Goal: Information Seeking & Learning: Learn about a topic

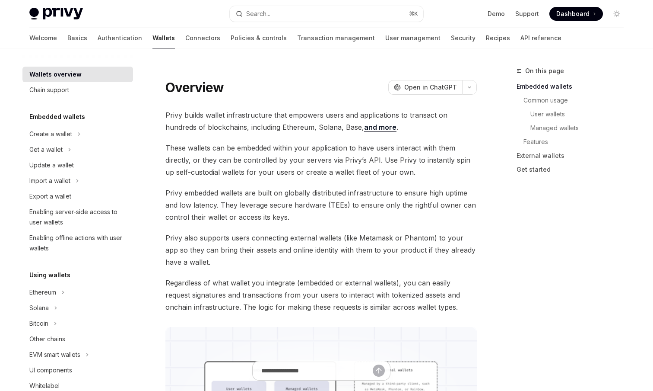
type textarea "*"
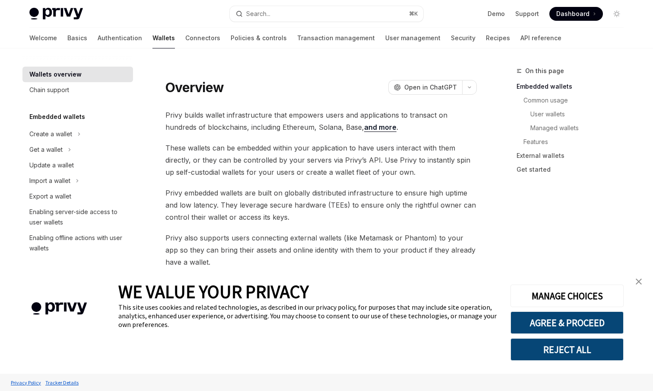
click at [635, 283] on link "close banner" at bounding box center [638, 281] width 17 height 17
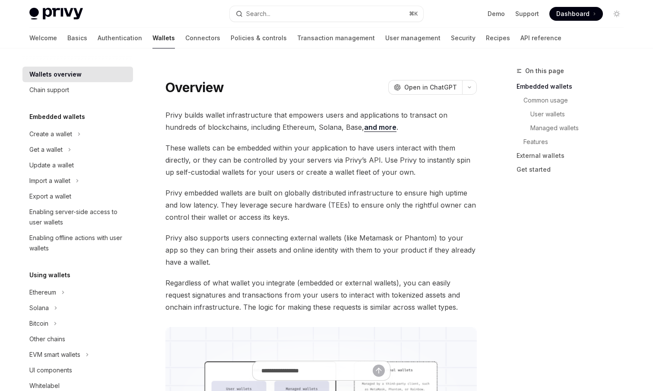
click at [403, 218] on span "Privy embedded wallets are built on globally distributed infrastructure to ensu…" at bounding box center [321, 205] width 312 height 36
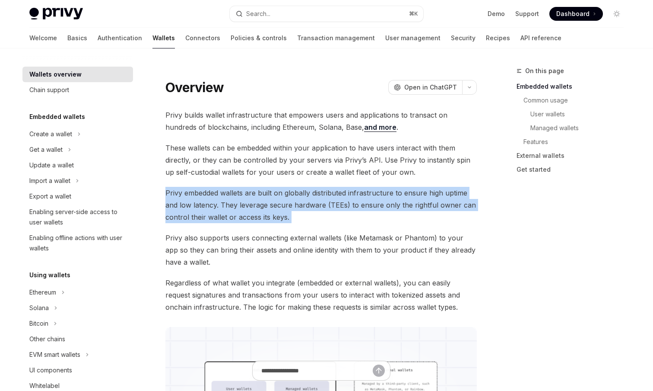
click at [403, 218] on span "Privy embedded wallets are built on globally distributed infrastructure to ensu…" at bounding box center [321, 205] width 312 height 36
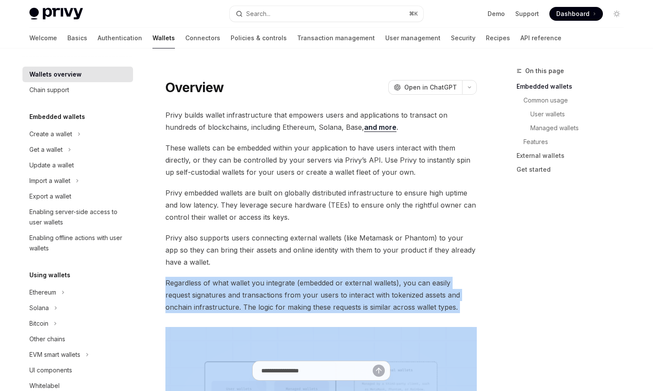
click at [391, 284] on span "Regardless of what wallet you integrate (embedded or external wallets), you can…" at bounding box center [321, 295] width 312 height 36
